Goal: Task Accomplishment & Management: Manage account settings

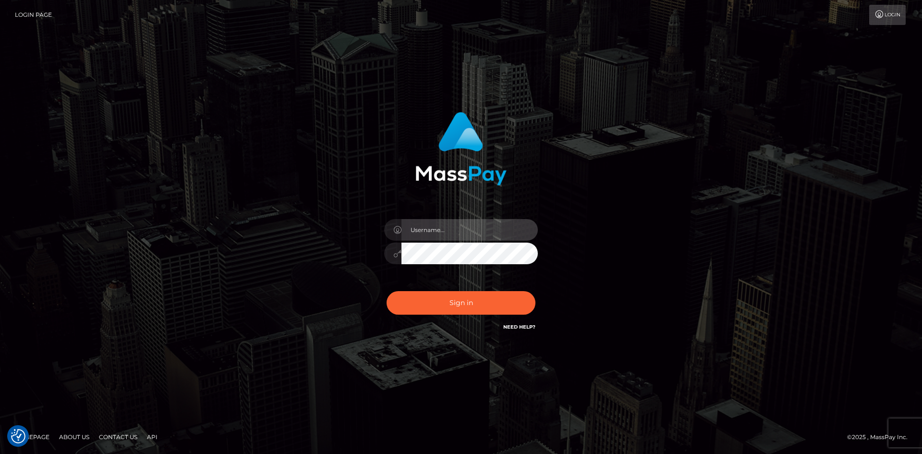
click at [445, 231] on input "text" at bounding box center [470, 230] width 136 height 22
type input "jujubettv@gmail.com"
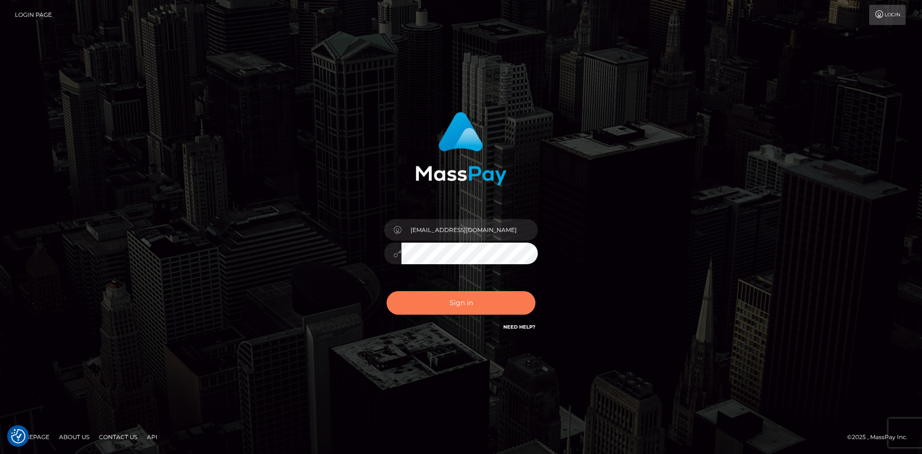
click at [463, 295] on button "Sign in" at bounding box center [461, 303] width 149 height 24
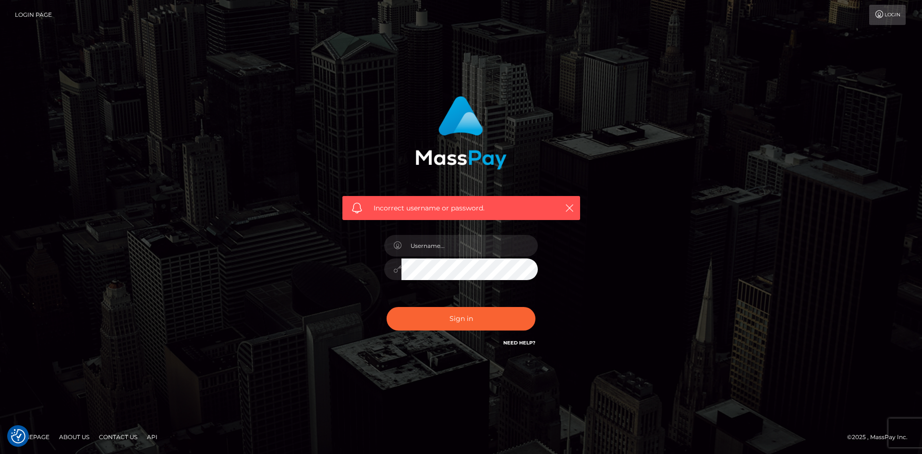
click at [526, 341] on link "Need Help?" at bounding box center [519, 343] width 32 height 6
click at [894, 16] on link "Login" at bounding box center [888, 15] width 37 height 20
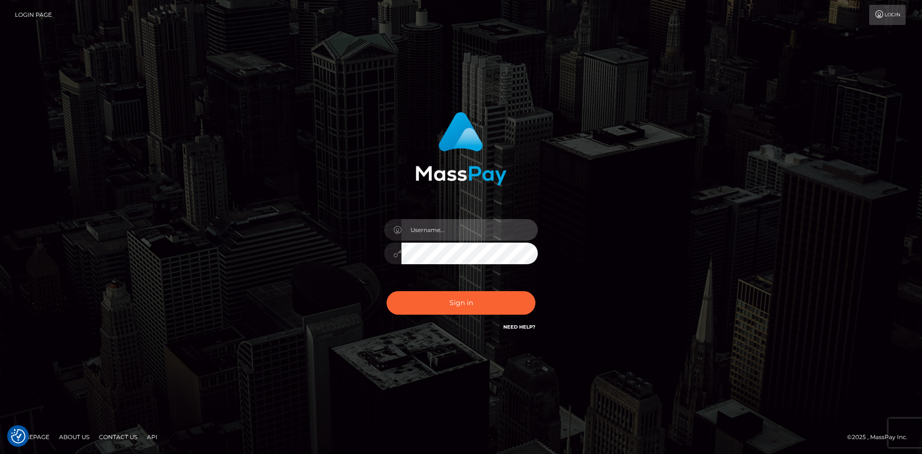
click at [471, 230] on input "text" at bounding box center [470, 230] width 136 height 22
type input "jujubettv@gmail.com"
click at [329, 247] on div "jujubettv@gmail.com Sign in" at bounding box center [461, 227] width 267 height 245
click at [387, 291] on button "Sign in" at bounding box center [461, 303] width 149 height 24
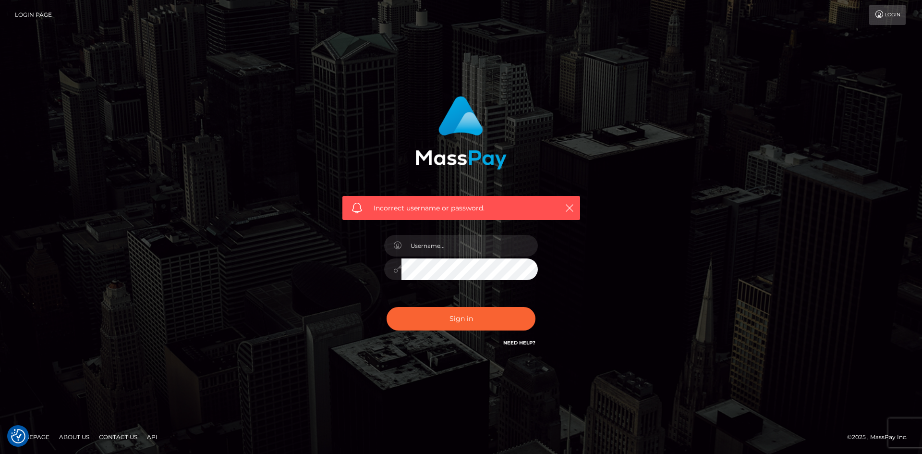
click at [482, 209] on span "Incorrect username or password." at bounding box center [461, 208] width 175 height 10
click at [28, 8] on link "Login Page" at bounding box center [33, 15] width 37 height 20
